Goal: Information Seeking & Learning: Learn about a topic

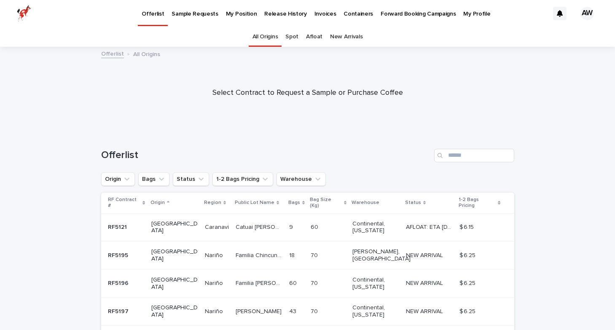
click at [246, 11] on p "My Position" at bounding box center [241, 9] width 31 height 18
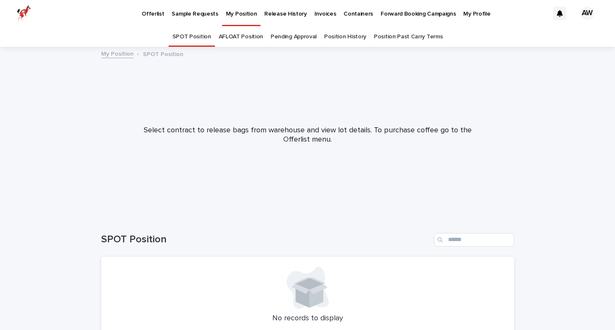
click at [256, 40] on link "AFLOAT Position" at bounding box center [241, 37] width 44 height 20
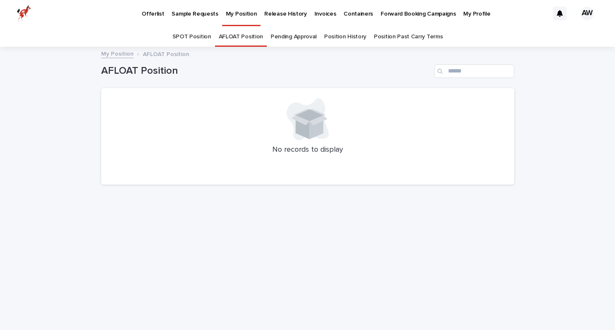
click at [286, 37] on link "Pending Approval" at bounding box center [294, 37] width 46 height 20
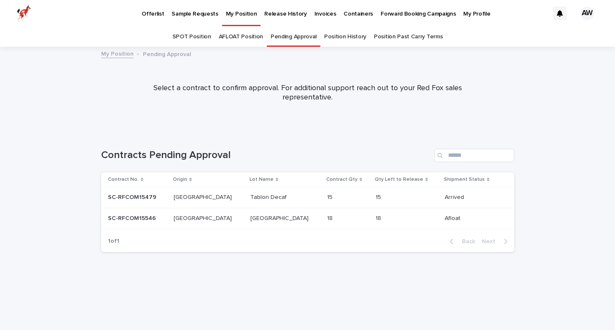
click at [353, 34] on link "Position History" at bounding box center [345, 37] width 42 height 20
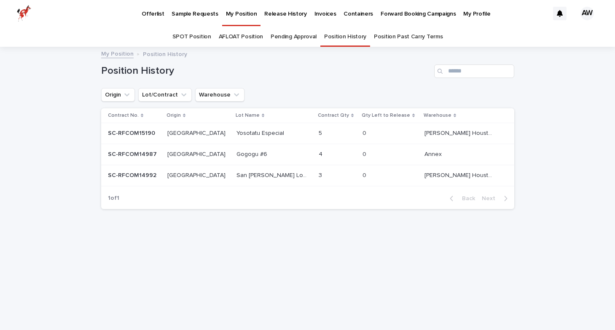
click at [237, 131] on p "Yosotatu Especial" at bounding box center [261, 132] width 49 height 9
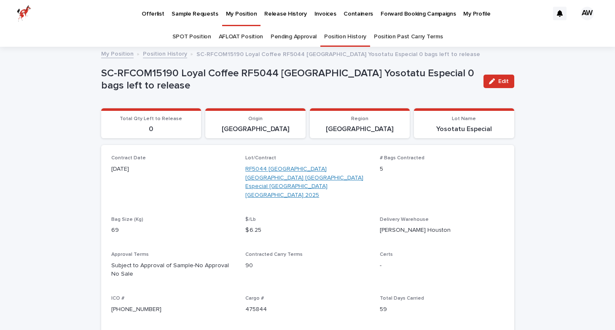
click at [308, 172] on link "RF5044 [GEOGRAPHIC_DATA] [GEOGRAPHIC_DATA] [GEOGRAPHIC_DATA] Especial [GEOGRAPH…" at bounding box center [307, 182] width 124 height 35
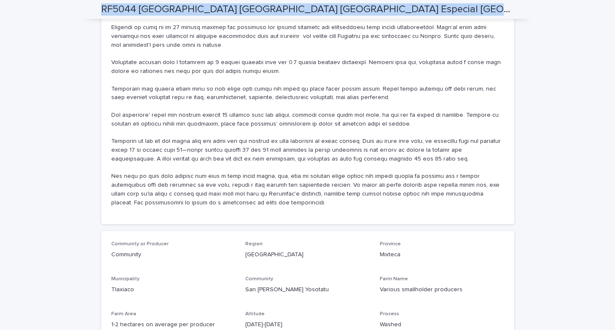
scroll to position [389, 0]
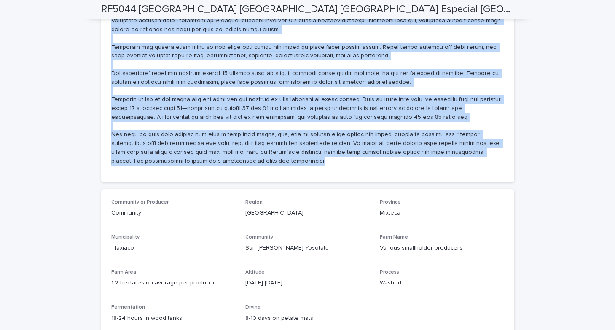
drag, startPoint x: 111, startPoint y: 63, endPoint x: 266, endPoint y: 169, distance: 188.2
click at [266, 169] on div "About Producer" at bounding box center [307, 20] width 413 height 326
copy p "Lor ipsumdolo si Ame Conse Adipisci el seddoei te inc Utlabor etdolo ma ali Eni…"
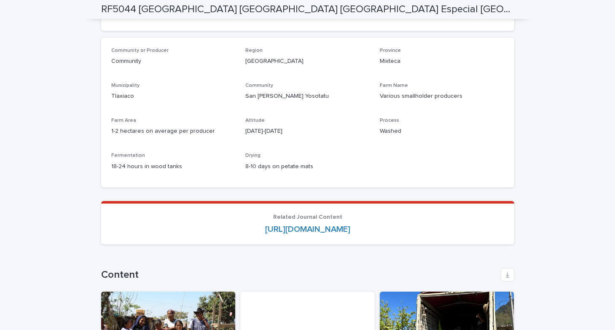
scroll to position [521, 0]
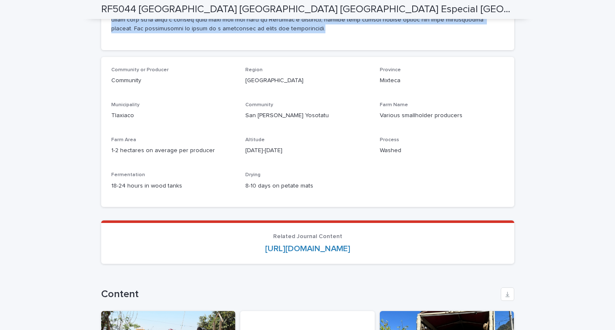
drag, startPoint x: 438, startPoint y: 233, endPoint x: 186, endPoint y: 230, distance: 251.8
click at [186, 244] on div "[URL][DOMAIN_NAME]" at bounding box center [307, 249] width 393 height 10
copy link "[URL][DOMAIN_NAME]"
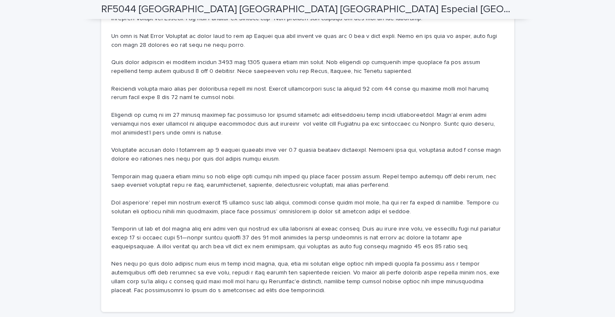
scroll to position [402, 0]
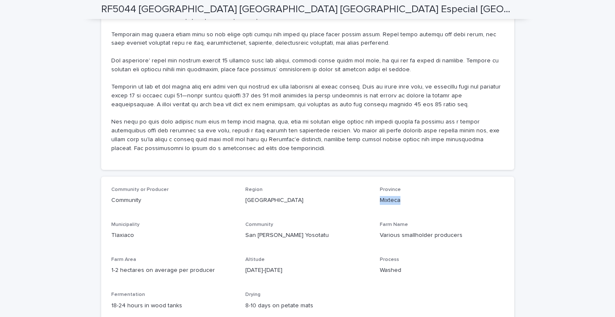
drag, startPoint x: 401, startPoint y: 187, endPoint x: 380, endPoint y: 187, distance: 20.7
click at [380, 196] on p "Mixteca" at bounding box center [442, 200] width 124 height 9
copy p "Mixteca"
click at [436, 129] on p at bounding box center [307, 7] width 393 height 289
